Goal: Task Accomplishment & Management: Complete application form

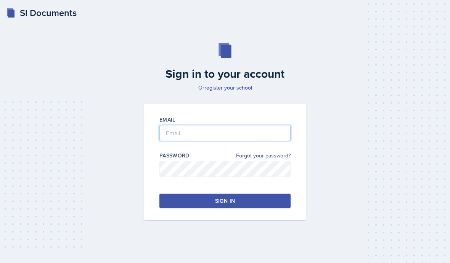
click at [256, 141] on input "email" at bounding box center [224, 133] width 131 height 16
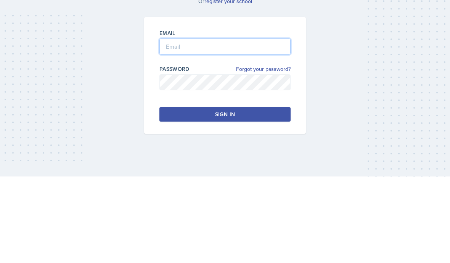
type input "[EMAIL_ADDRESS][DOMAIN_NAME]"
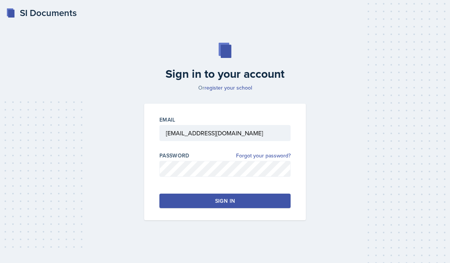
click at [174, 194] on button "Sign in" at bounding box center [224, 201] width 131 height 14
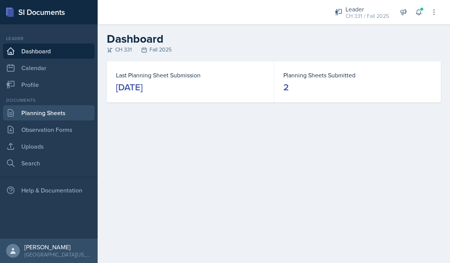
click at [29, 111] on link "Planning Sheets" at bounding box center [49, 112] width 92 height 15
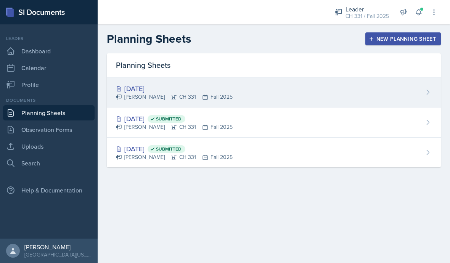
click at [137, 89] on div "[DATE]" at bounding box center [174, 89] width 117 height 10
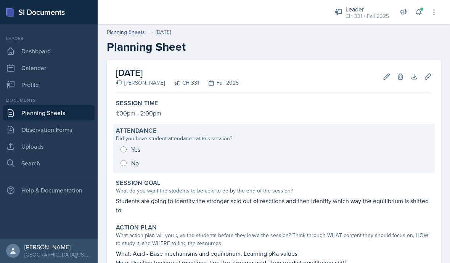
click at [122, 151] on div "Yes No" at bounding box center [274, 156] width 316 height 27
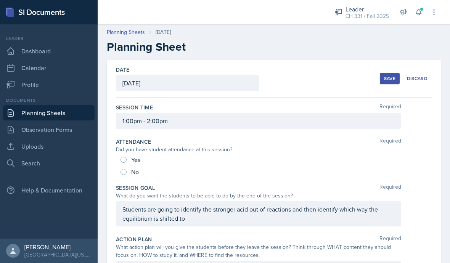
click at [129, 160] on div "Yes" at bounding box center [130, 160] width 21 height 12
click at [125, 162] on input "Yes" at bounding box center [123, 160] width 6 height 6
radio input "true"
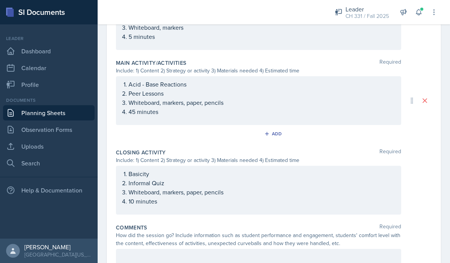
scroll to position [320, 0]
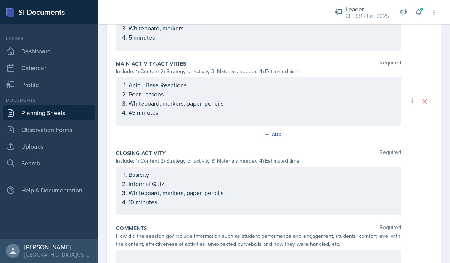
click at [357, 254] on div at bounding box center [258, 258] width 285 height 16
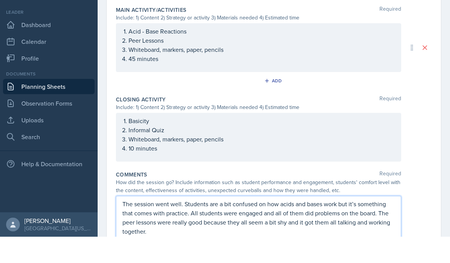
scroll to position [347, 0]
click at [416, 222] on div "The session went well. Students are a bit confused on how acids and bases work …" at bounding box center [274, 253] width 316 height 62
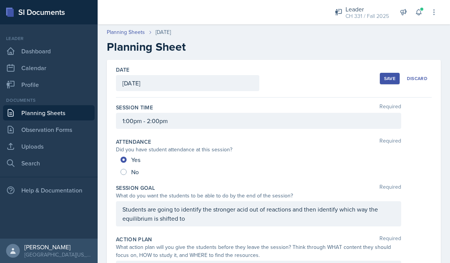
scroll to position [0, 0]
click at [395, 76] on div "Save" at bounding box center [389, 79] width 11 height 6
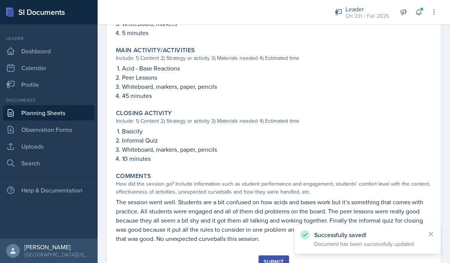
scroll to position [302, 0]
click at [274, 259] on div "Submit" at bounding box center [273, 262] width 20 height 6
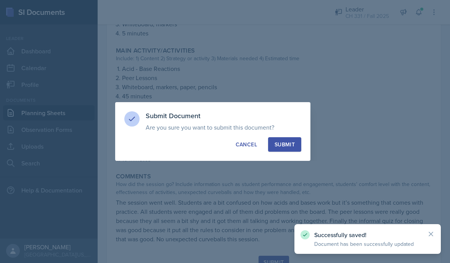
click at [287, 146] on div "Submit" at bounding box center [285, 145] width 20 height 8
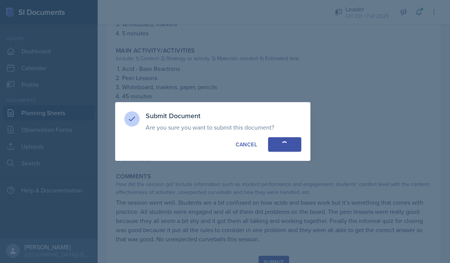
radio input "true"
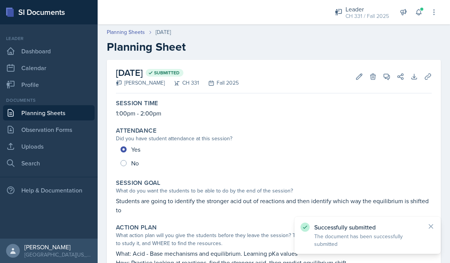
scroll to position [-3, 0]
click at [40, 105] on link "Planning Sheets" at bounding box center [49, 112] width 92 height 15
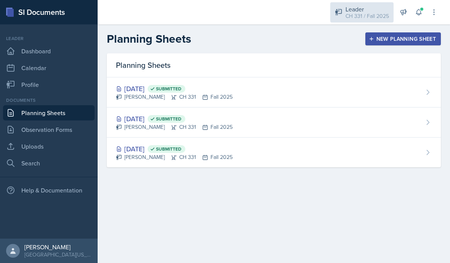
click at [381, 21] on div "Leader CH 331 / Fall 2025" at bounding box center [361, 12] width 63 height 20
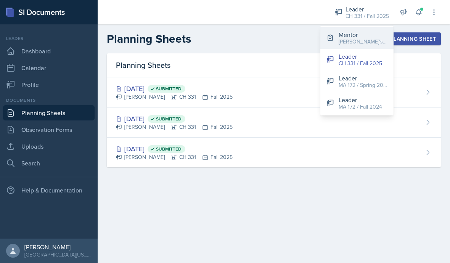
click at [373, 40] on div "[PERSON_NAME]'s Group / Fall 2025" at bounding box center [363, 42] width 49 height 8
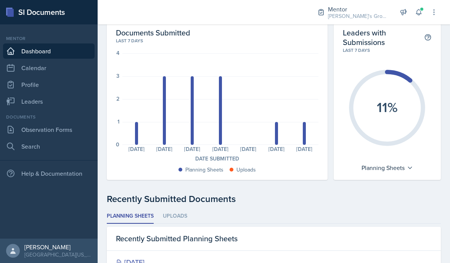
scroll to position [29, 0]
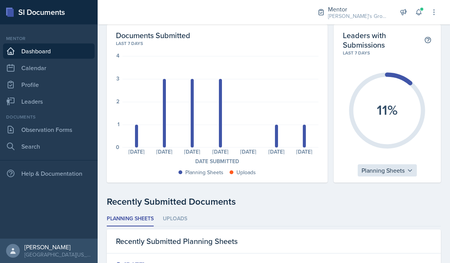
click at [411, 164] on div "Planning Sheets" at bounding box center [387, 170] width 59 height 12
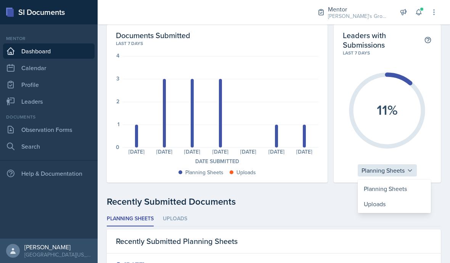
click at [410, 167] on icon at bounding box center [410, 170] width 6 height 6
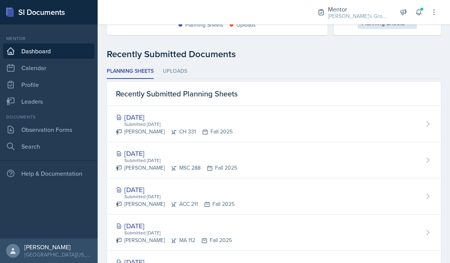
scroll to position [178, 0]
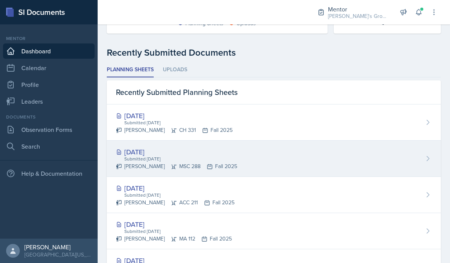
click at [135, 156] on div "Submitted [DATE]" at bounding box center [181, 159] width 114 height 7
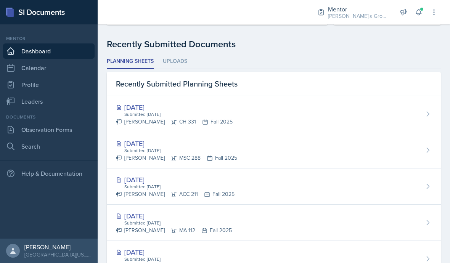
scroll to position [205, 0]
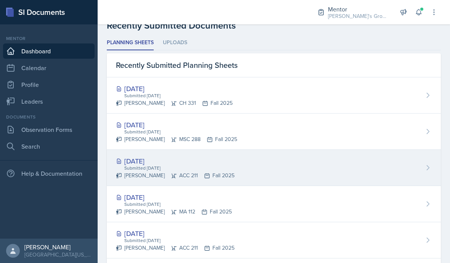
click at [137, 156] on div "[DATE]" at bounding box center [175, 161] width 119 height 10
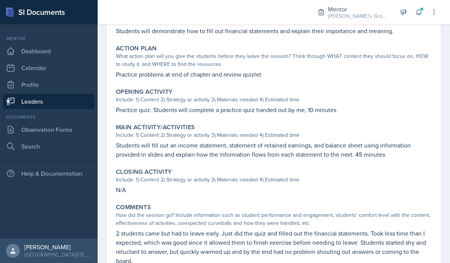
scroll to position [178, 0]
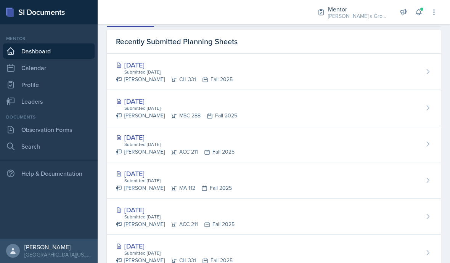
scroll to position [230, 0]
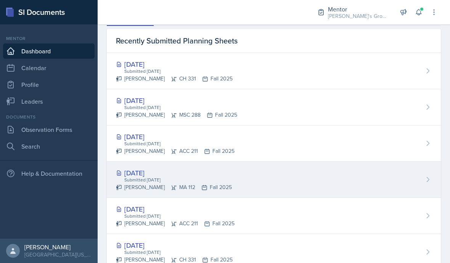
click at [135, 168] on div "[DATE]" at bounding box center [174, 173] width 116 height 10
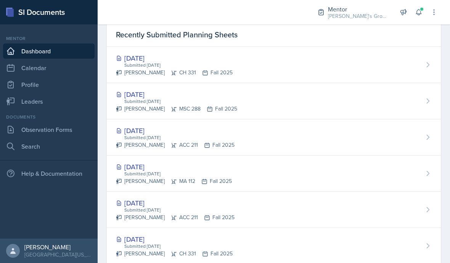
scroll to position [250, 0]
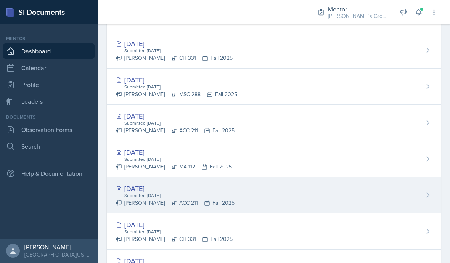
click at [134, 183] on div "[DATE]" at bounding box center [175, 188] width 119 height 10
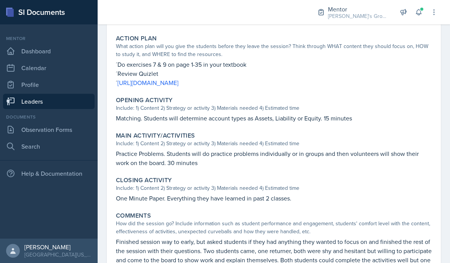
scroll to position [149, 0]
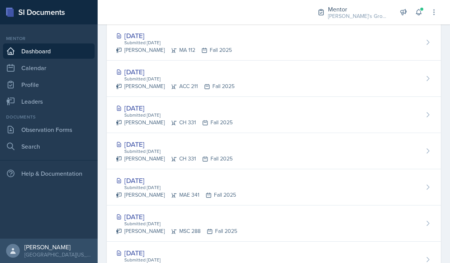
scroll to position [366, 0]
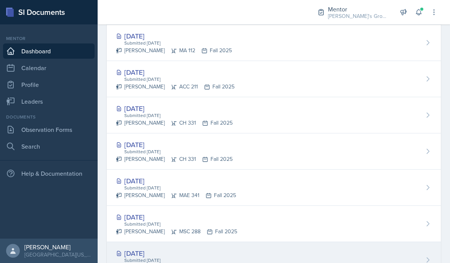
click at [140, 248] on div "[DATE]" at bounding box center [174, 253] width 116 height 10
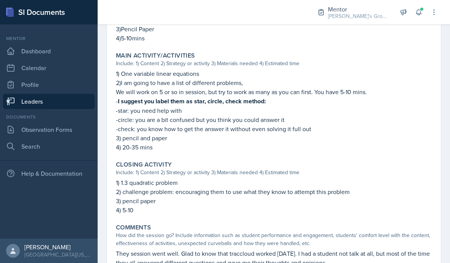
scroll to position [378, 0]
click at [0, 172] on div "Help & Documentation" at bounding box center [49, 170] width 98 height 21
